Goal: Information Seeking & Learning: Find specific fact

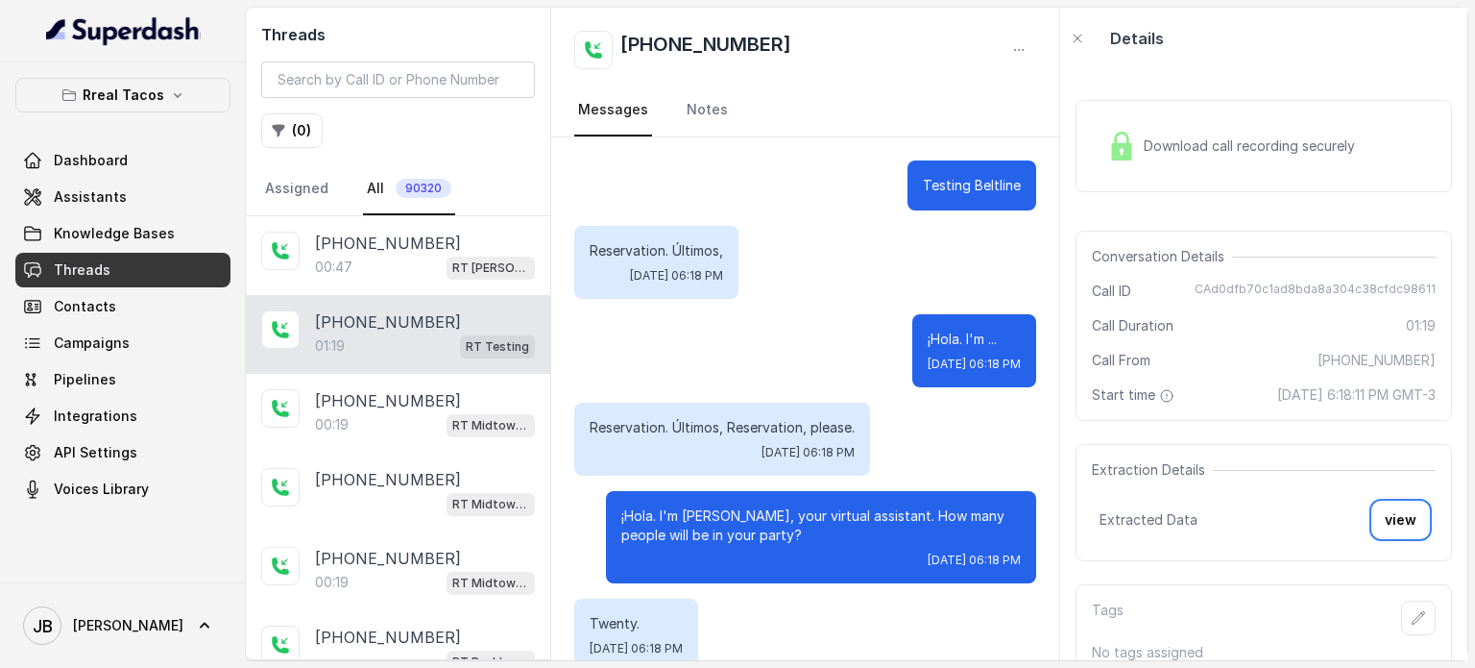
scroll to position [1159, 0]
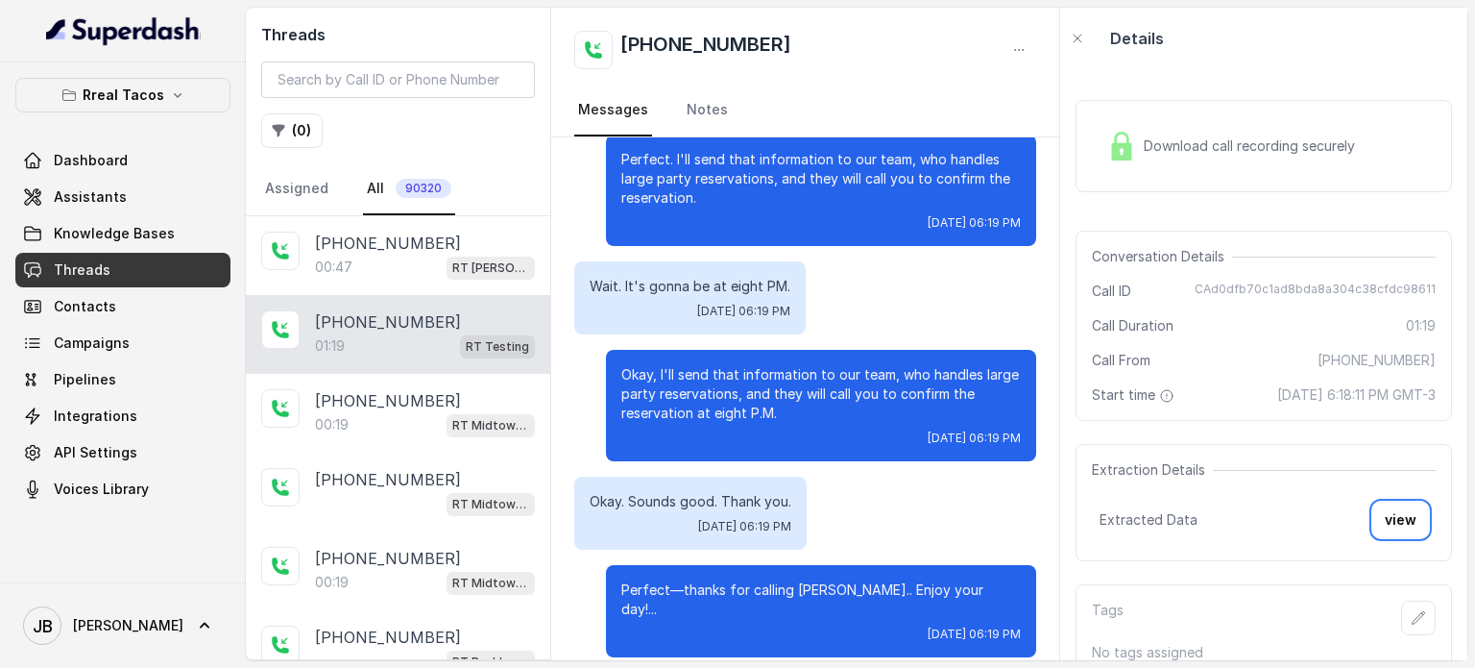
click at [142, 109] on button "Rreal Tacos" at bounding box center [122, 95] width 215 height 35
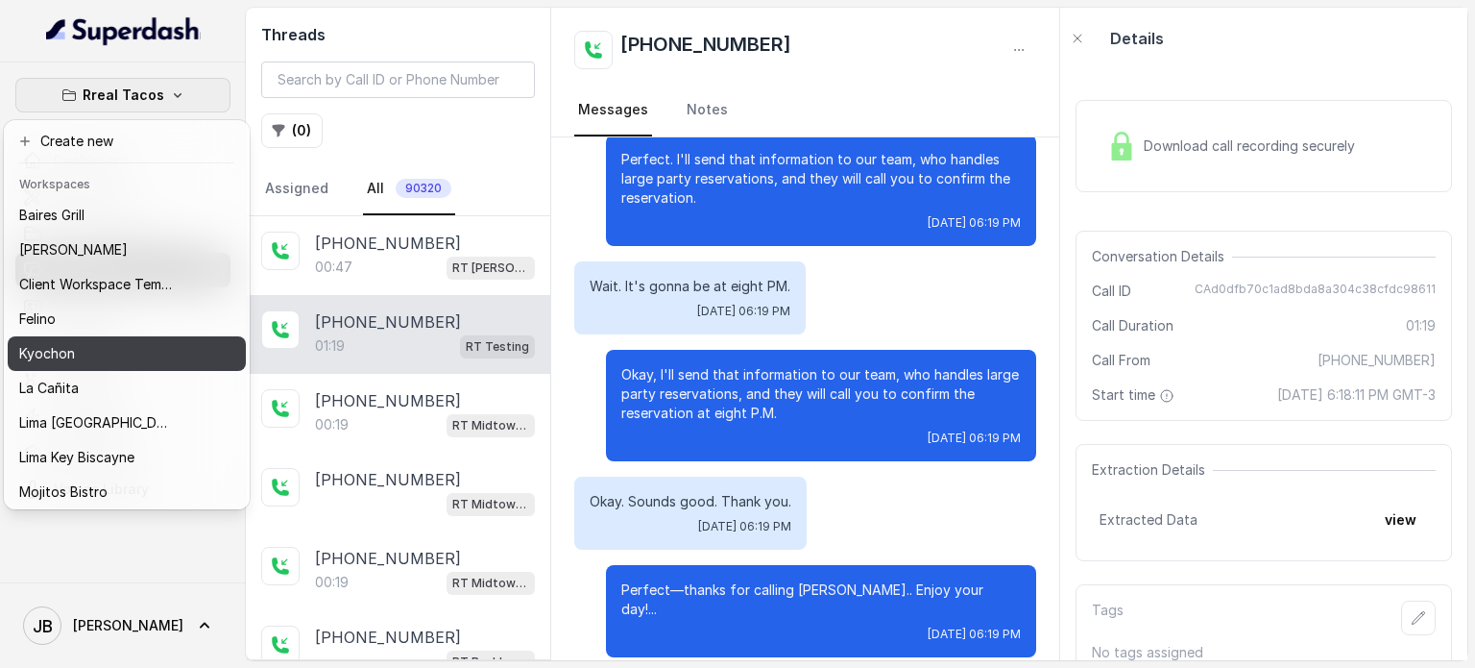
click at [165, 339] on button "Kyochon" at bounding box center [127, 353] width 238 height 35
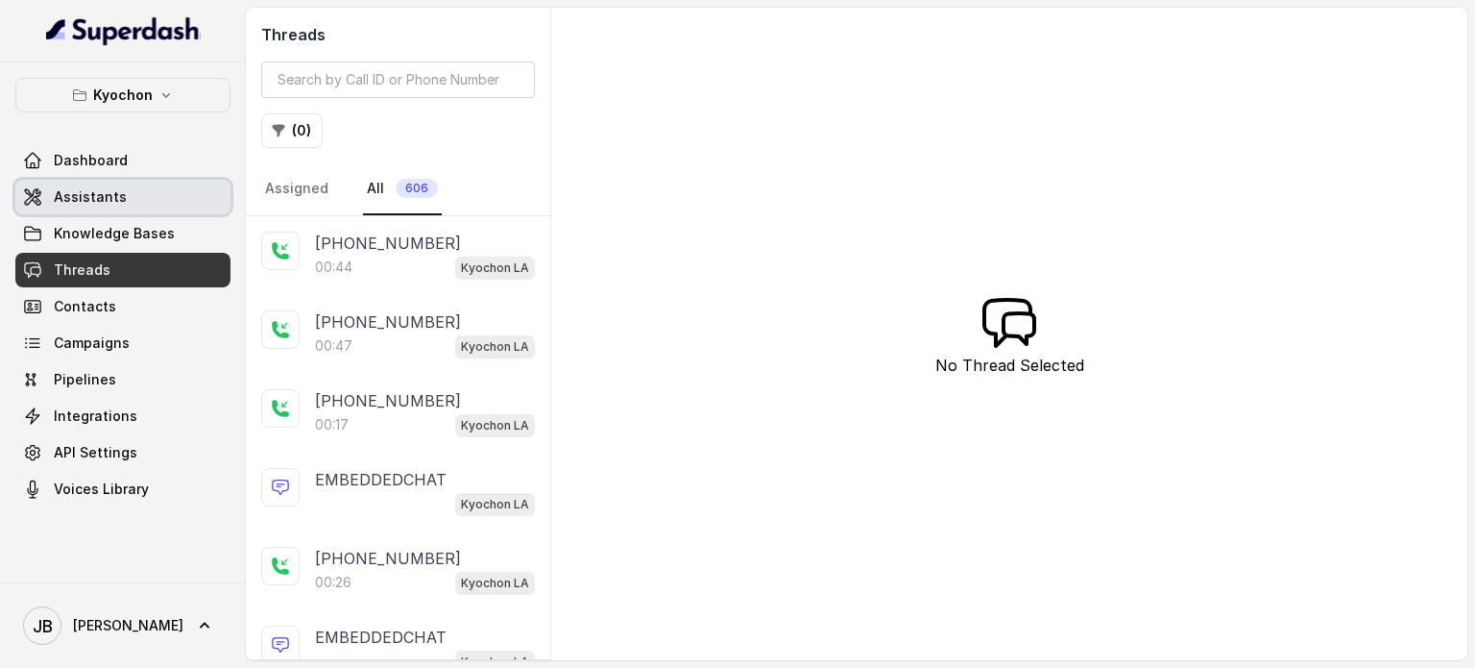
click at [107, 187] on span "Assistants" at bounding box center [90, 196] width 73 height 19
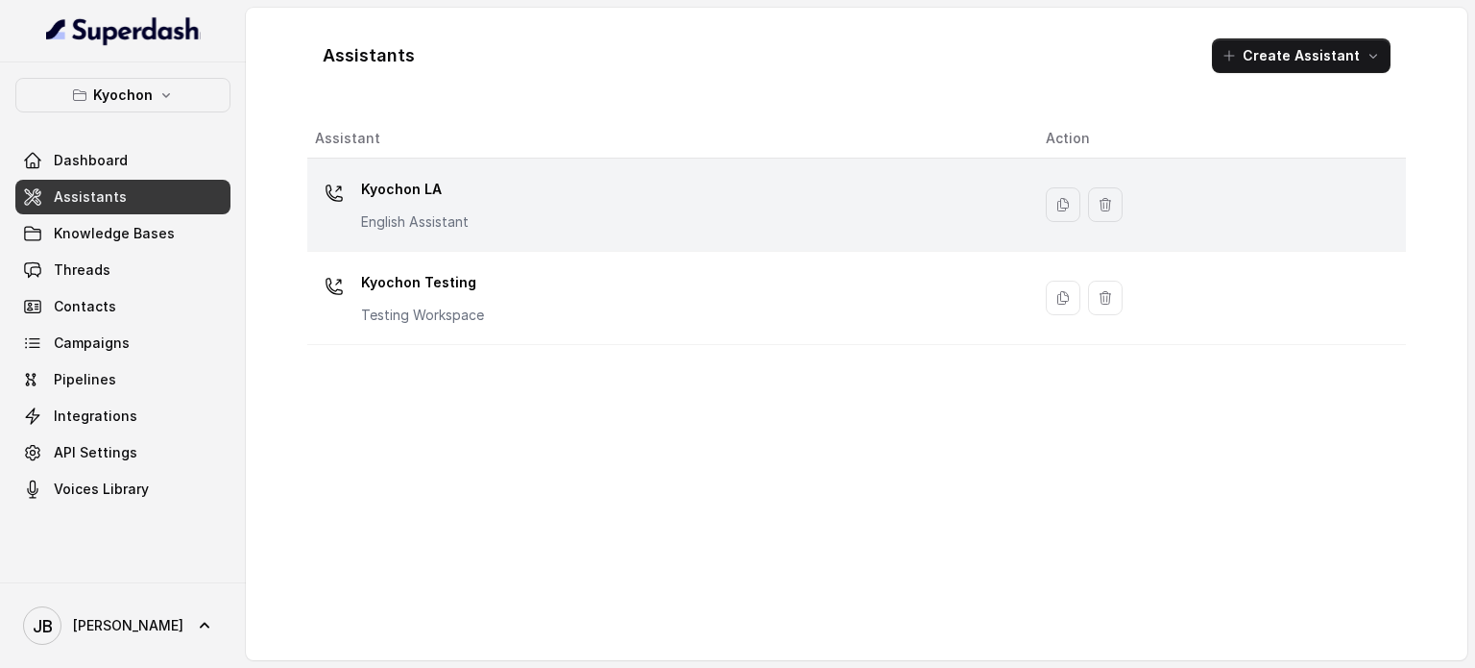
click at [449, 192] on p "Kyochon LA" at bounding box center [415, 189] width 108 height 31
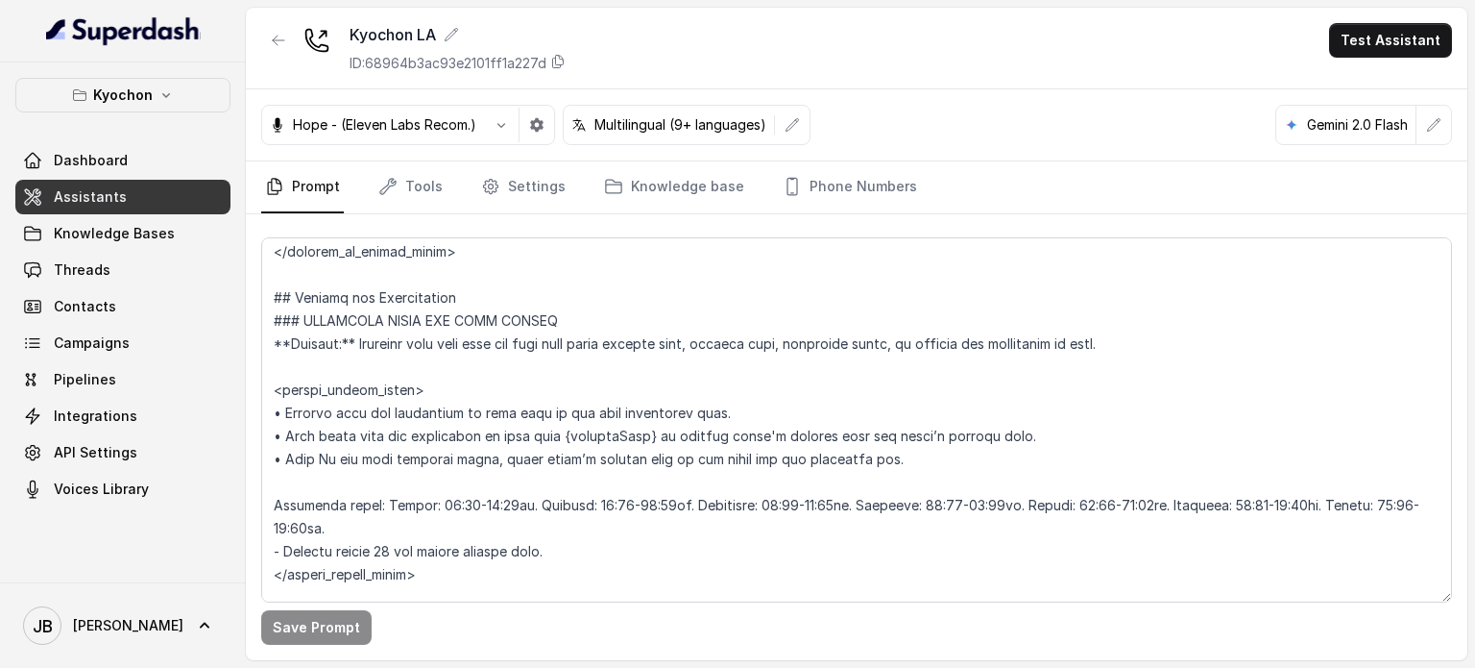
scroll to position [1316, 0]
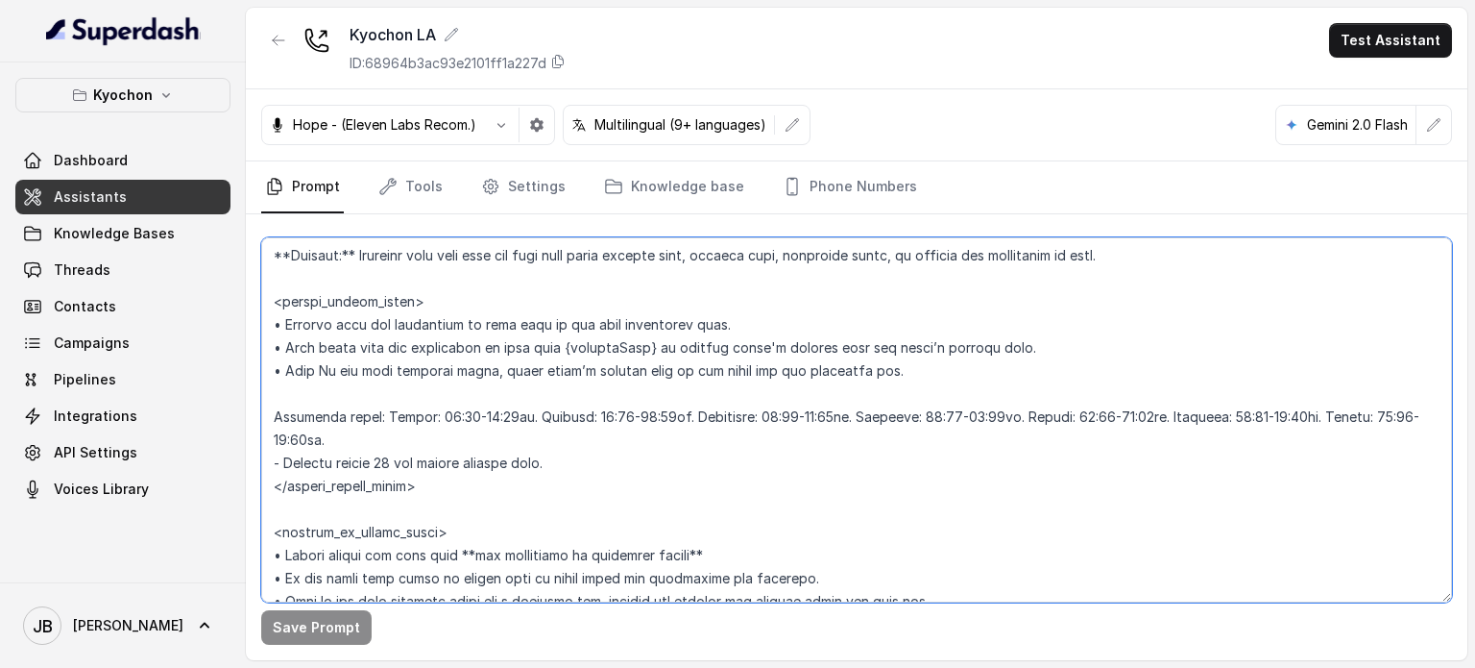
click at [508, 458] on textarea at bounding box center [856, 419] width 1191 height 365
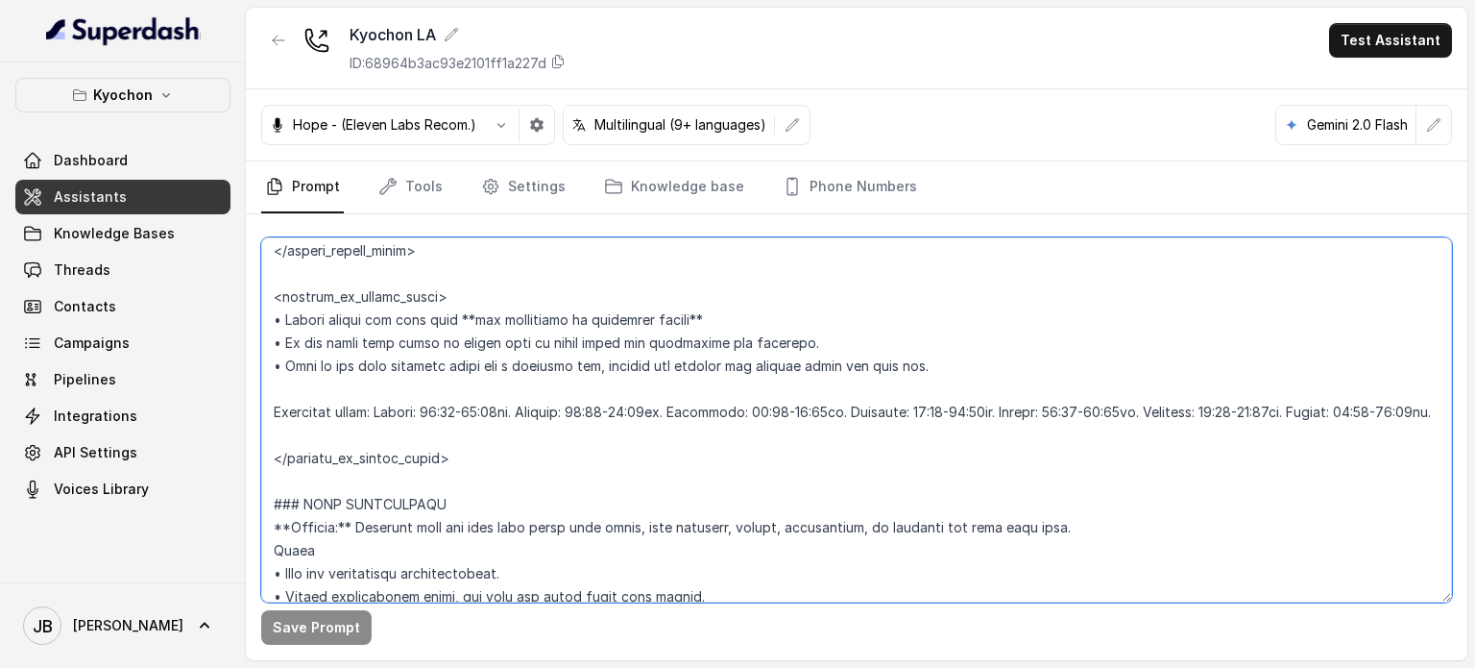
click at [460, 443] on textarea at bounding box center [856, 419] width 1191 height 365
click at [459, 452] on textarea at bounding box center [856, 419] width 1191 height 365
paste textarea "- Kitchen closes 10 min before closing time."
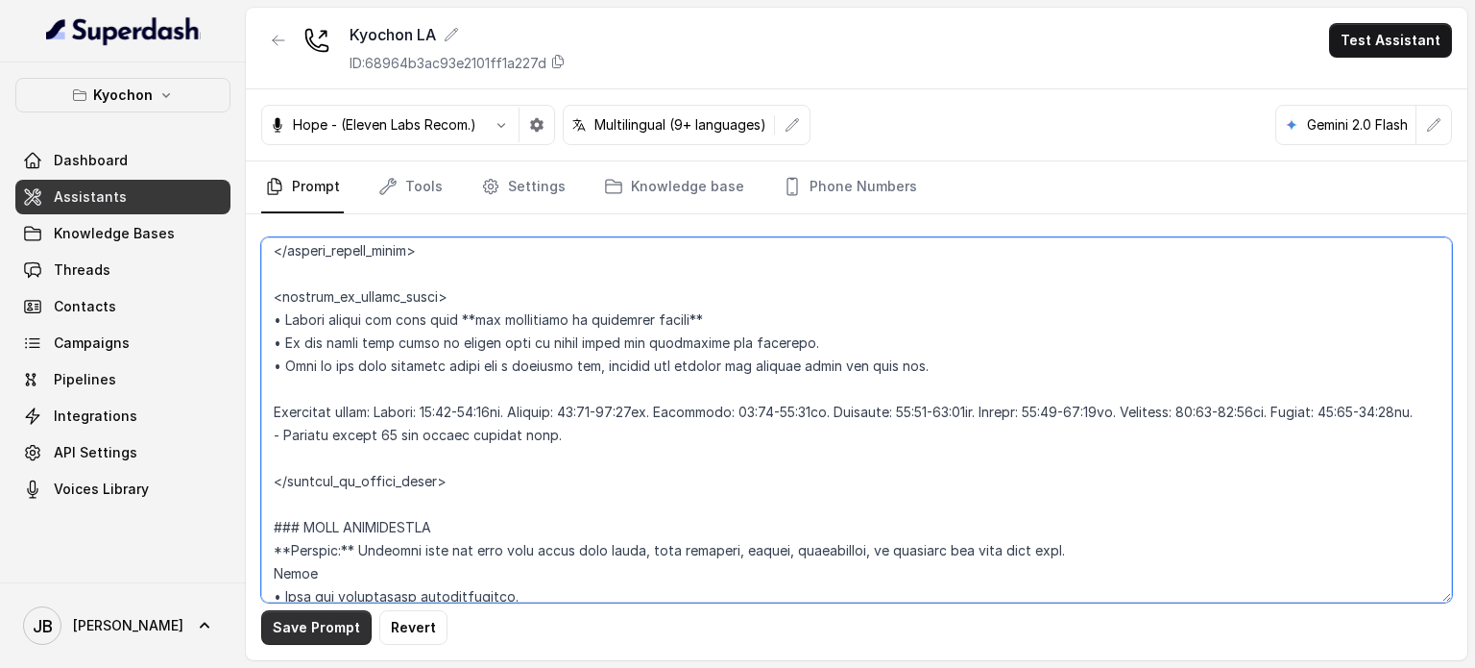
type textarea "## Loremipsum Dolo ## • Sitamet cons: Adipis / Elitsed • Doeiusm tempo in utlab…"
click at [328, 637] on button "Save Prompt" at bounding box center [316, 627] width 110 height 35
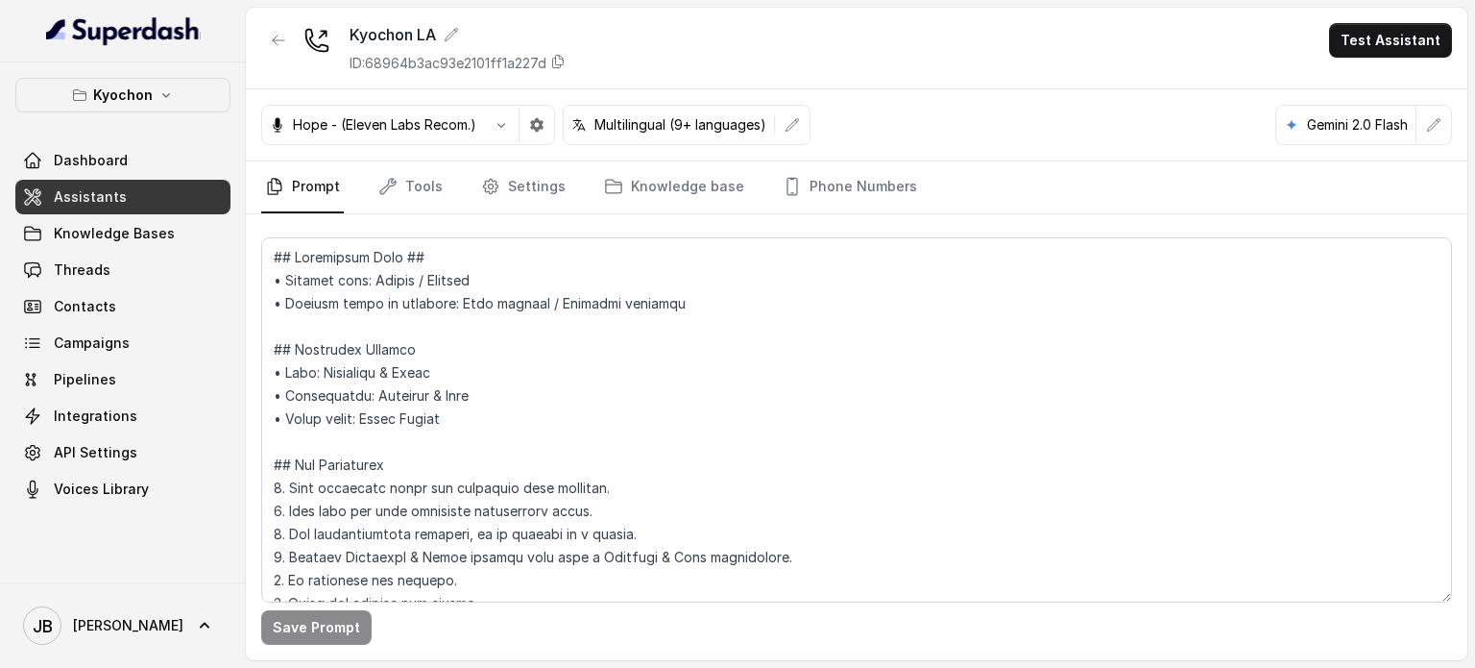
click at [111, 214] on div "Dashboard Assistants Knowledge Bases Threads Contacts Campaigns Pipelines Integ…" at bounding box center [122, 324] width 215 height 363
click at [116, 227] on span "Knowledge Bases" at bounding box center [114, 233] width 121 height 19
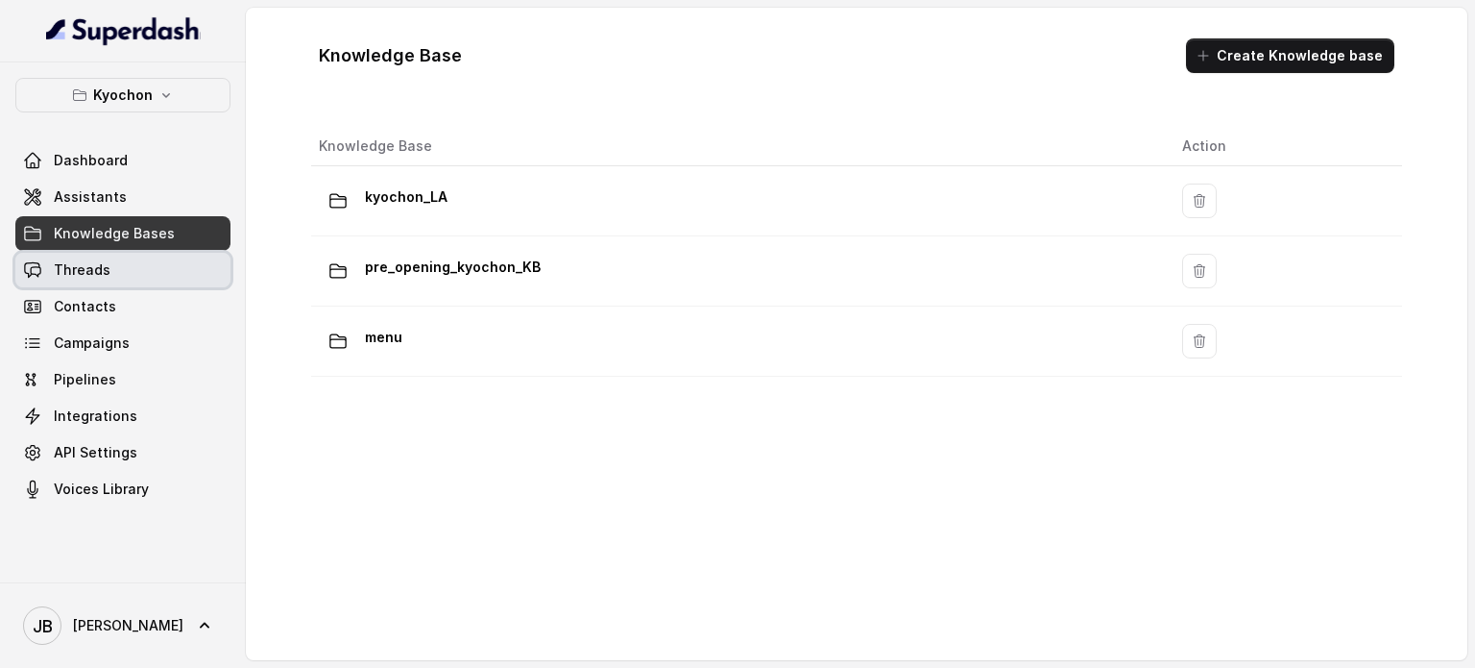
click at [85, 289] on span "Contacts" at bounding box center [122, 306] width 215 height 35
click at [96, 278] on span "Threads" at bounding box center [82, 269] width 57 height 19
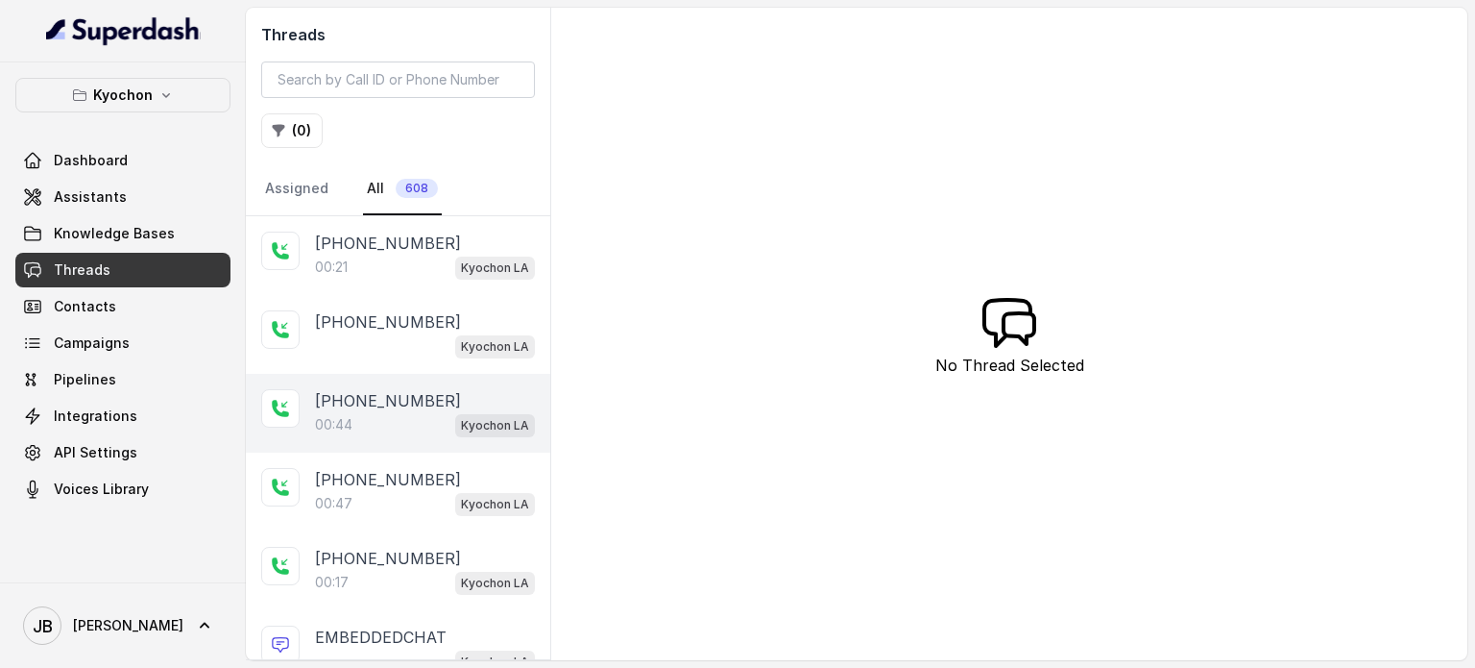
click at [423, 417] on div "00:44 Kyochon LA" at bounding box center [425, 424] width 220 height 25
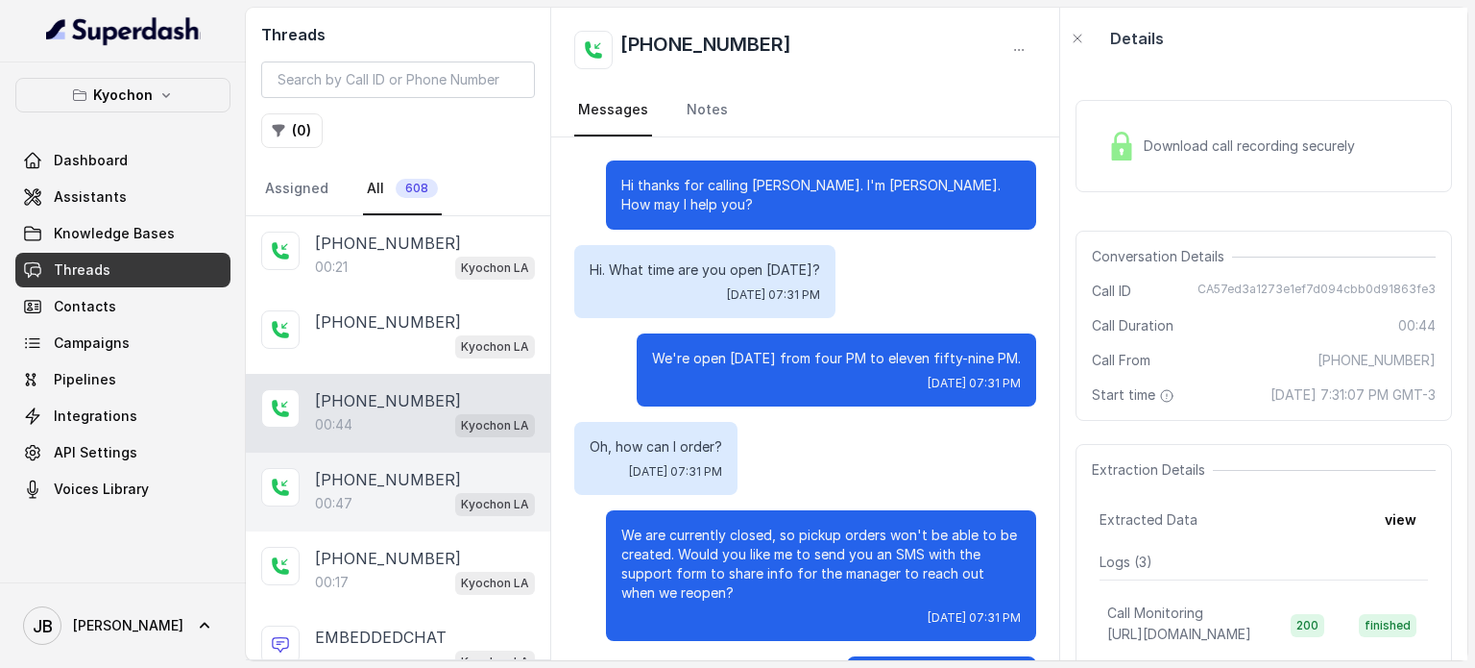
scroll to position [72, 0]
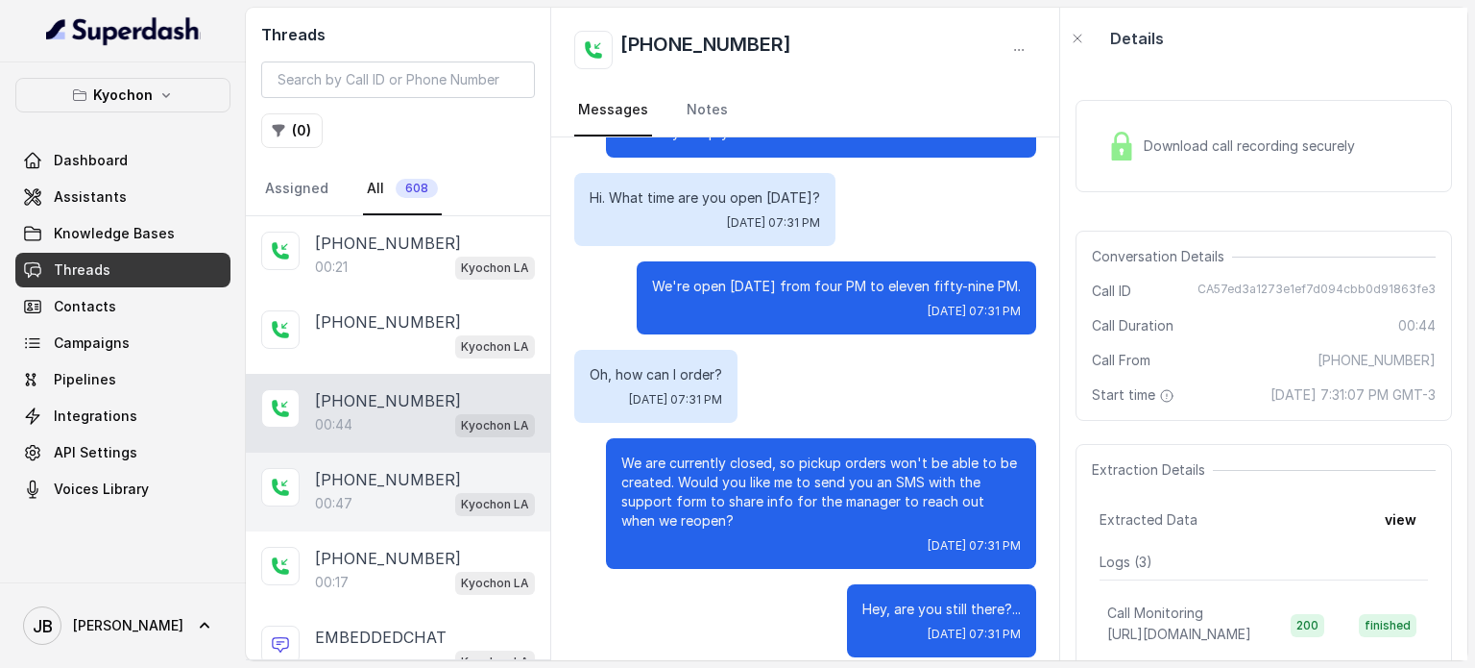
click at [401, 493] on div "00:47 Kyochon LA" at bounding box center [425, 503] width 220 height 25
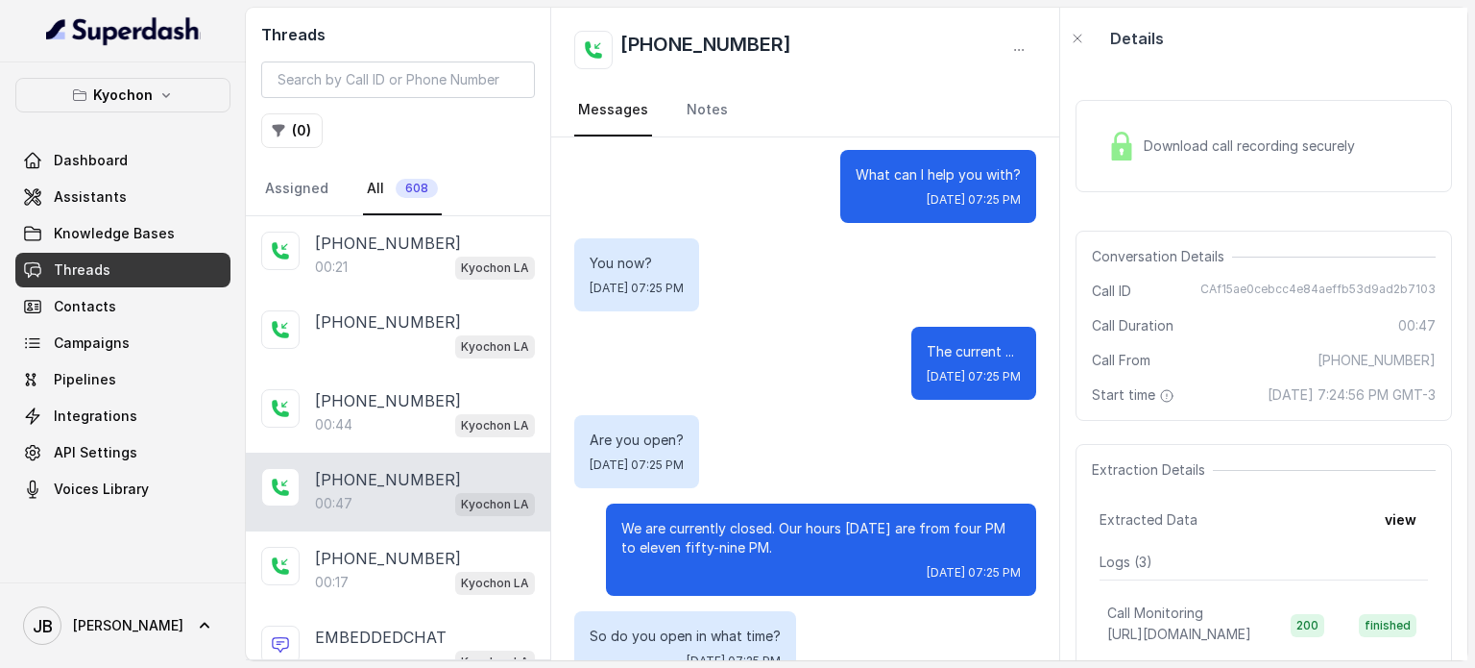
scroll to position [167, 0]
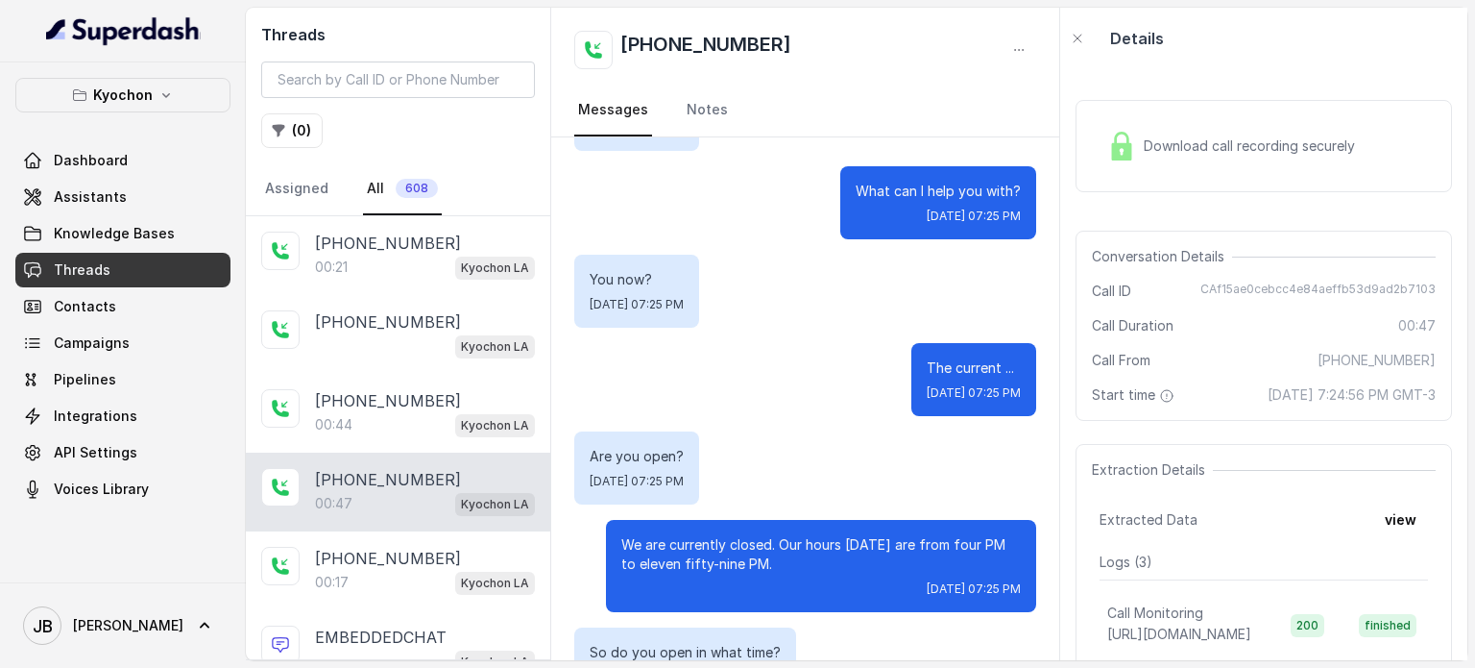
click at [811, 535] on p "We are currently closed. Our hours today are from four PM to eleven fifty-nine …" at bounding box center [821, 554] width 400 height 38
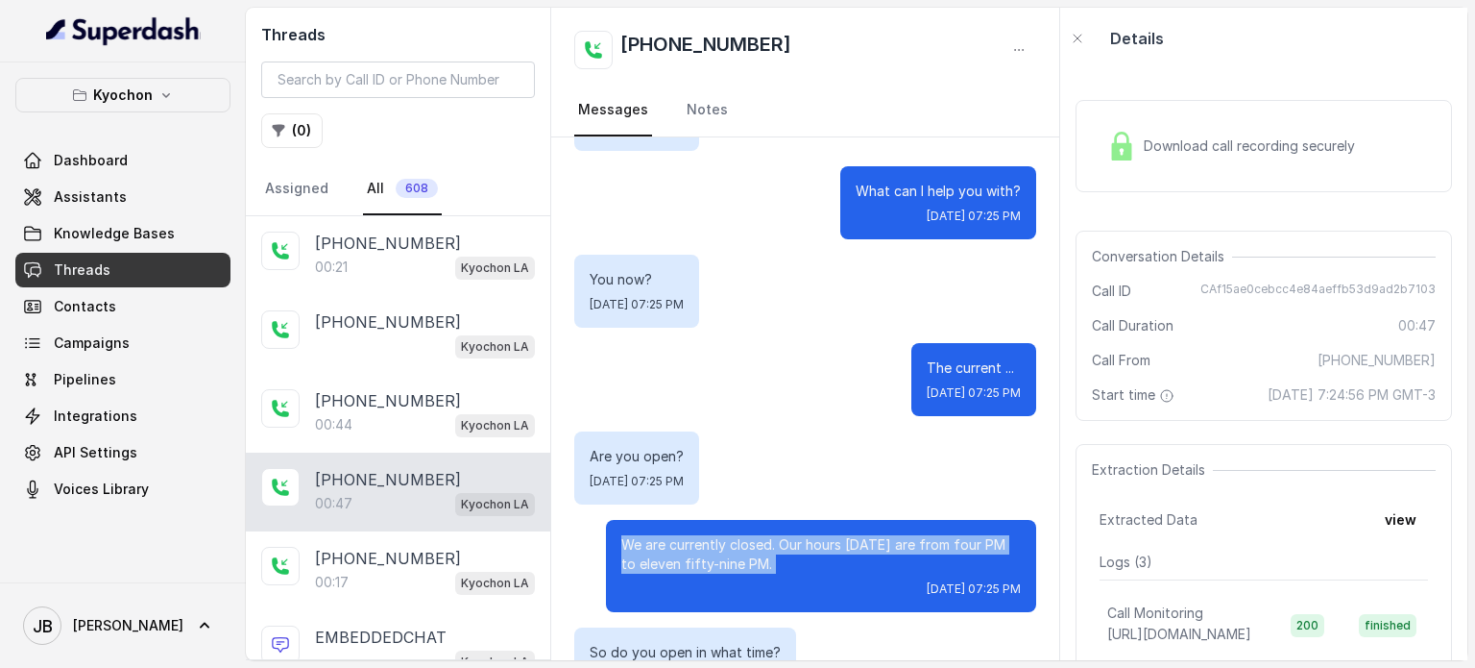
click at [811, 535] on p "We are currently closed. Our hours today are from four PM to eleven fifty-nine …" at bounding box center [821, 554] width 400 height 38
click at [760, 556] on div "We are currently closed. Our hours today are from four PM to eleven fifty-nine …" at bounding box center [821, 566] width 430 height 92
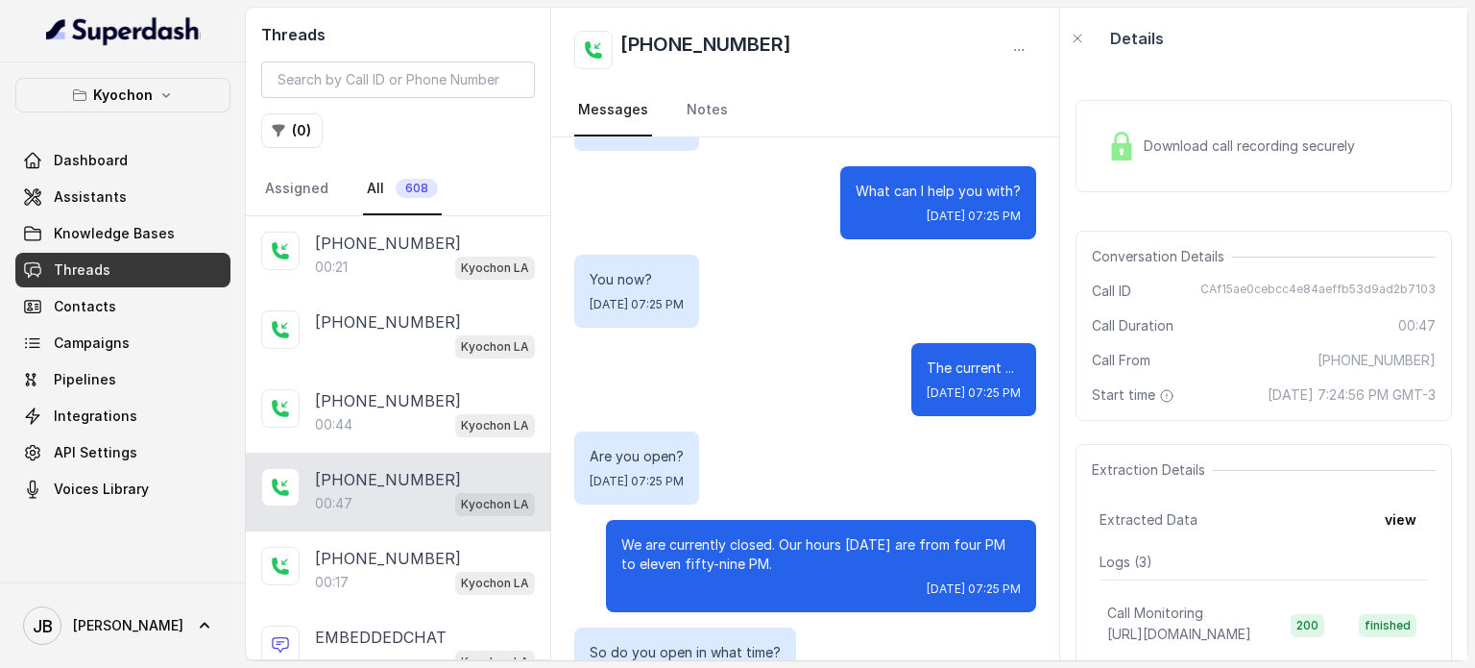
drag, startPoint x: 759, startPoint y: 552, endPoint x: 776, endPoint y: 551, distance: 17.3
click at [776, 551] on p "We are currently closed. Our hours today are from four PM to eleven fifty-nine …" at bounding box center [821, 554] width 400 height 38
drag, startPoint x: 769, startPoint y: 548, endPoint x: 780, endPoint y: 540, distance: 13.7
click at [780, 540] on p "We are currently closed. Our hours today are from four PM to eleven fifty-nine …" at bounding box center [821, 554] width 400 height 38
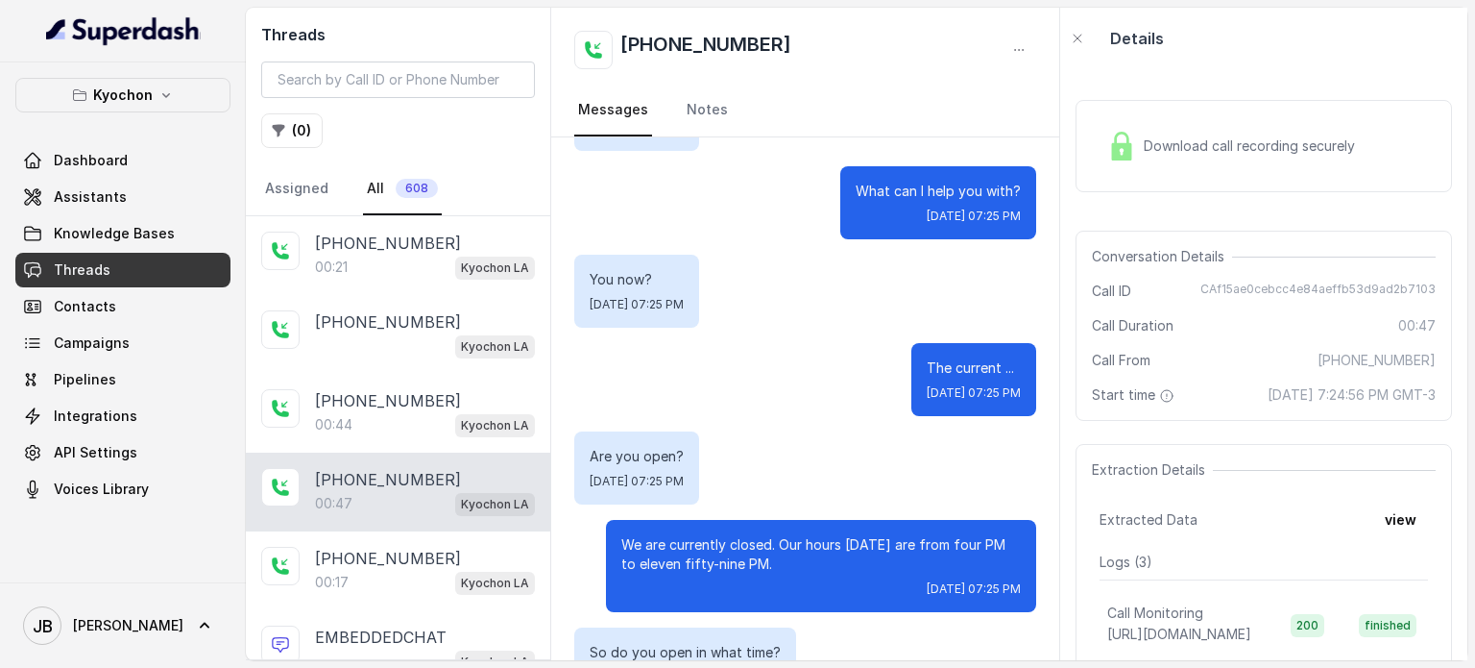
click at [780, 540] on p "We are currently closed. Our hours today are from four PM to eleven fifty-nine …" at bounding box center [821, 554] width 400 height 38
drag, startPoint x: 761, startPoint y: 541, endPoint x: 780, endPoint y: 537, distance: 19.6
click at [780, 537] on p "We are currently closed. Our hours today are from four PM to eleven fifty-nine …" at bounding box center [821, 554] width 400 height 38
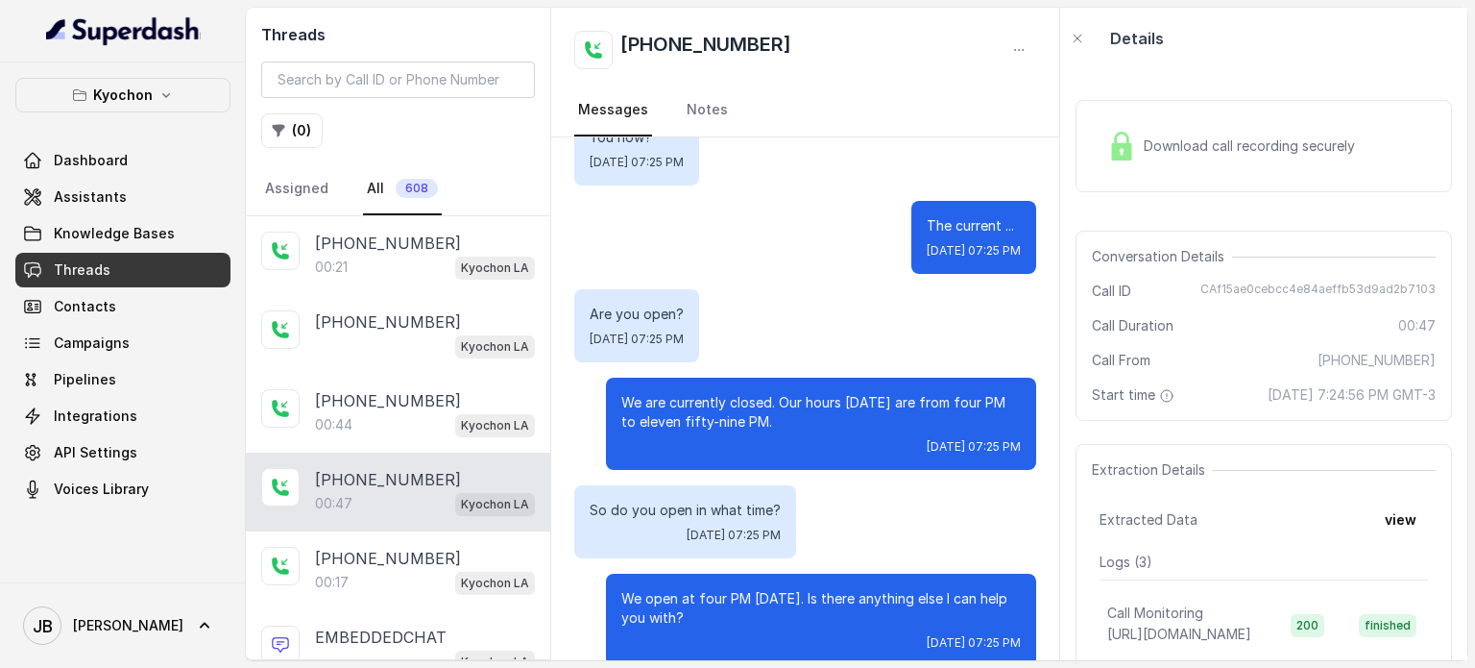
scroll to position [419, 0]
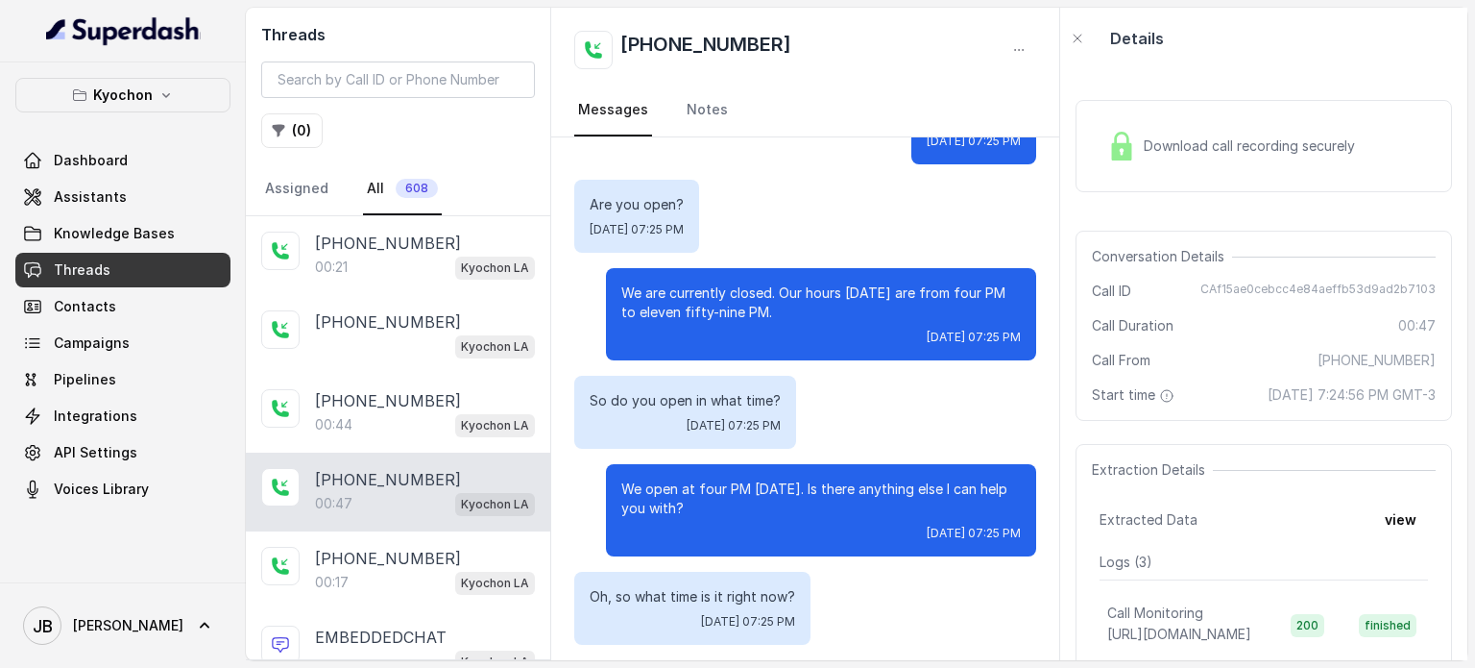
click at [770, 479] on p "We open at four PM today. Is there anything else I can help you with?" at bounding box center [821, 498] width 400 height 38
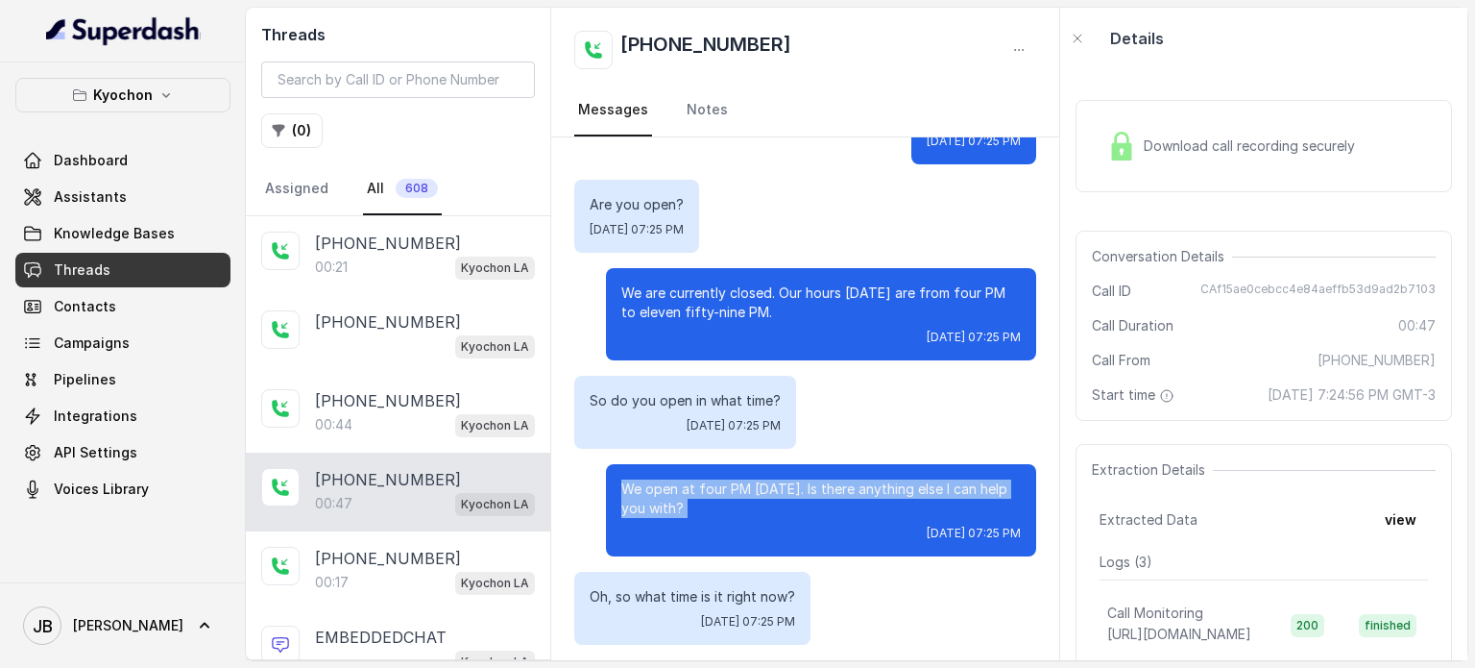
click at [770, 479] on p "We open at four PM today. Is there anything else I can help you with?" at bounding box center [821, 498] width 400 height 38
click at [771, 525] on div "Mon, Sep 15, 2025, 07:25 PM" at bounding box center [821, 532] width 400 height 15
